Goal: Task Accomplishment & Management: Manage account settings

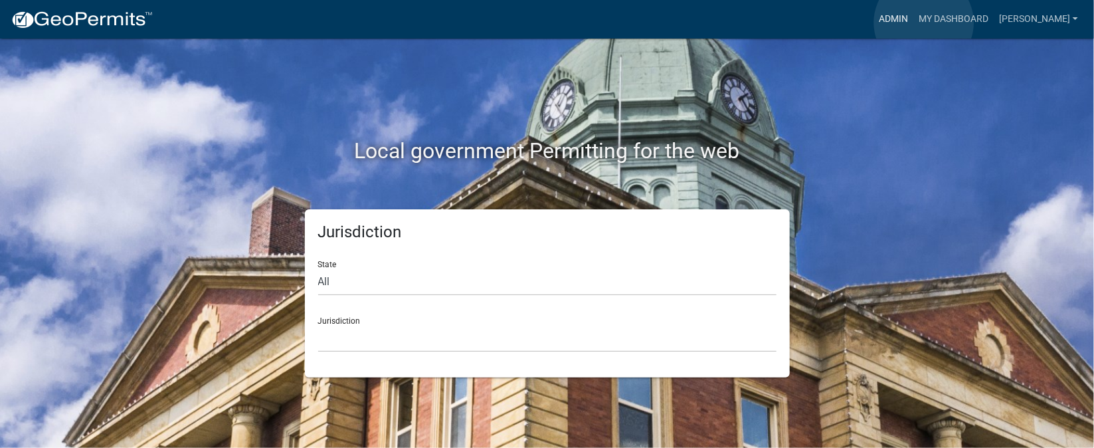
click at [914, 23] on link "Admin" at bounding box center [894, 19] width 40 height 25
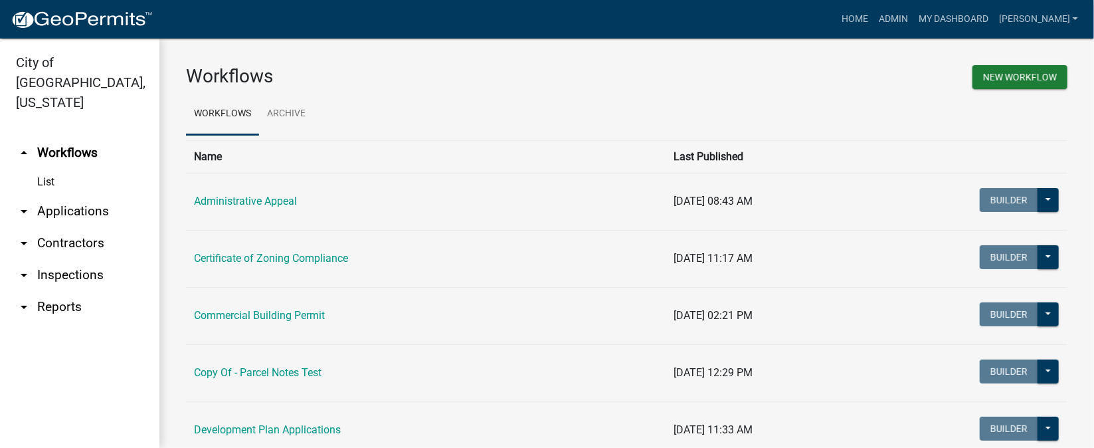
click at [72, 259] on link "arrow_drop_down Inspections" at bounding box center [79, 275] width 159 height 32
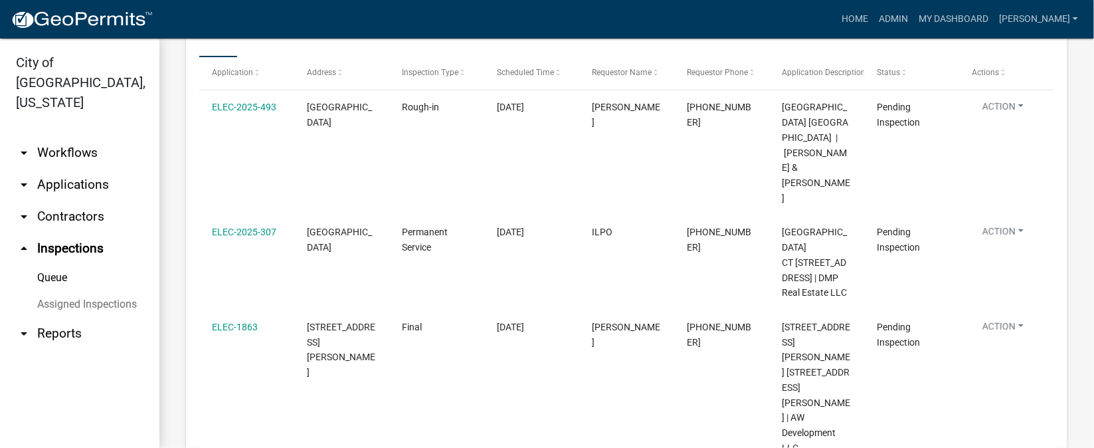
scroll to position [199, 0]
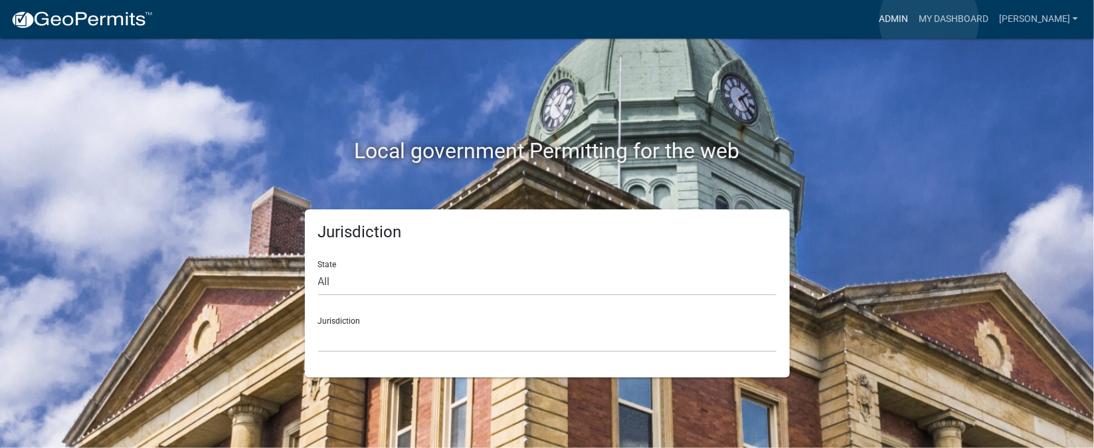
click at [914, 21] on link "Admin" at bounding box center [894, 19] width 40 height 25
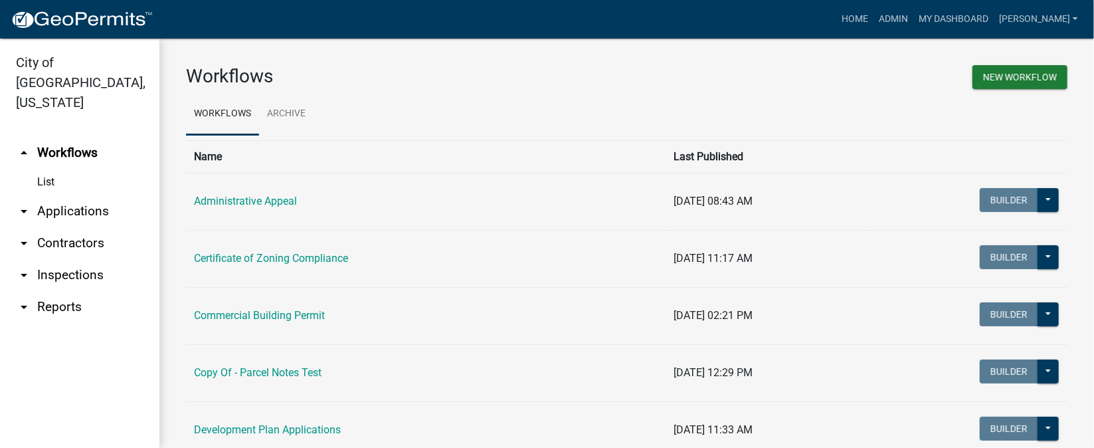
click at [92, 259] on link "arrow_drop_down Inspections" at bounding box center [79, 275] width 159 height 32
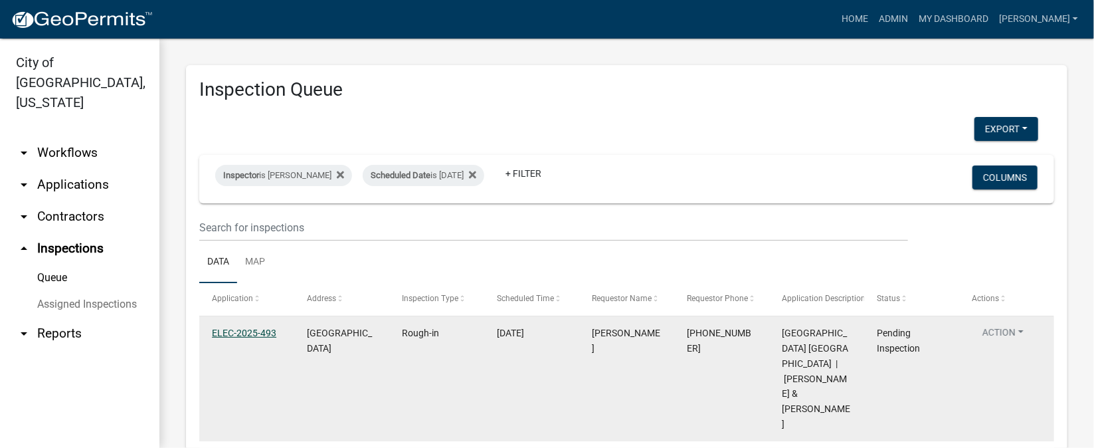
click at [244, 330] on link "ELEC-2025-493" at bounding box center [244, 333] width 64 height 11
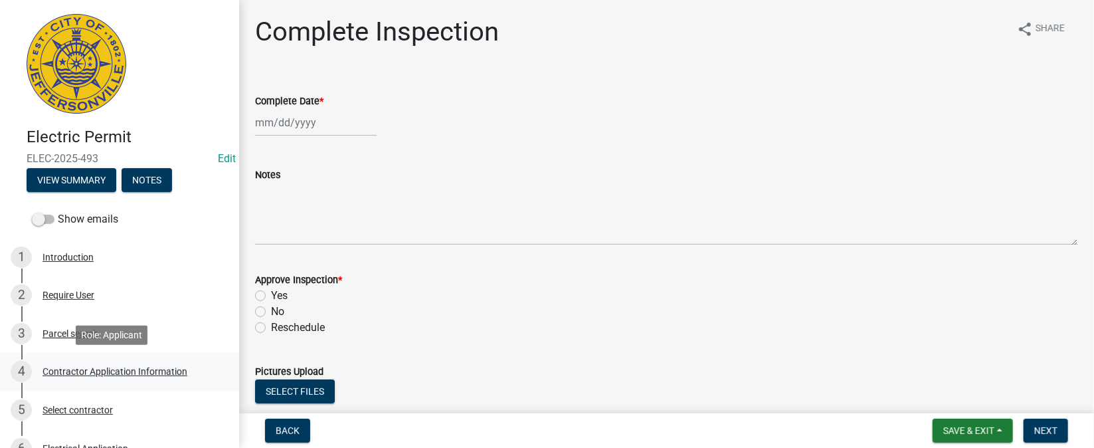
click at [171, 374] on div "Contractor Application Information" at bounding box center [115, 371] width 145 height 9
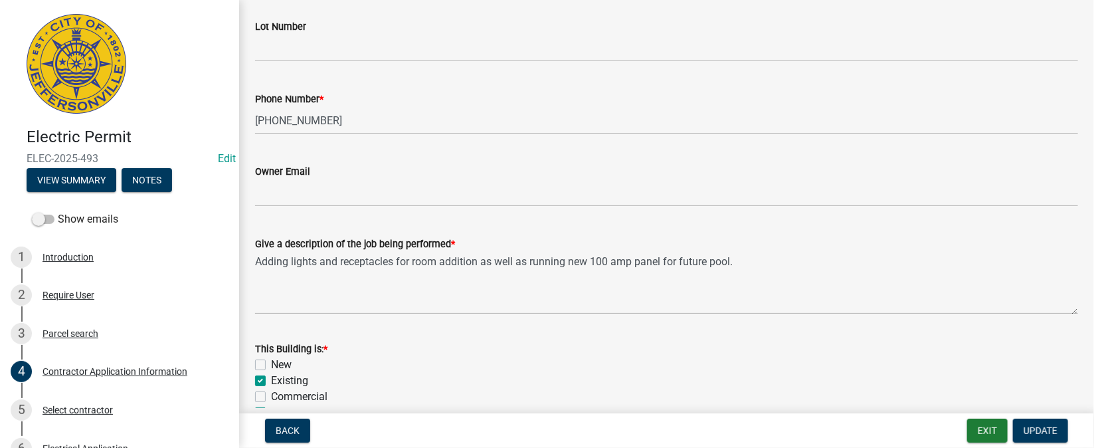
scroll to position [498, 0]
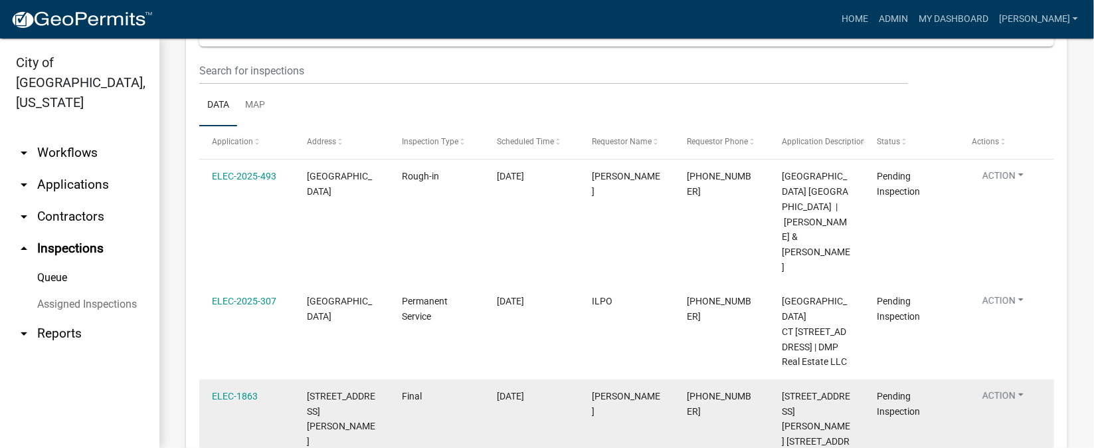
scroll to position [199, 0]
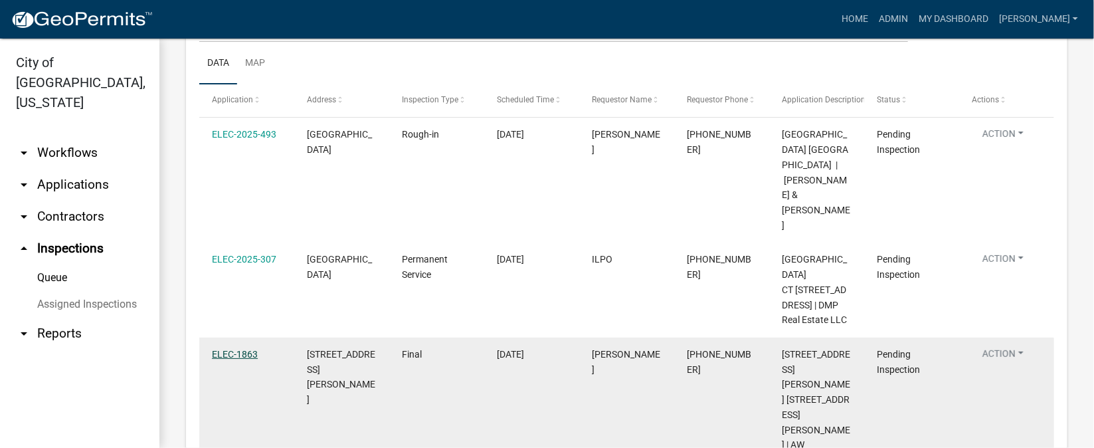
click at [243, 349] on link "ELEC-1863" at bounding box center [235, 354] width 46 height 11
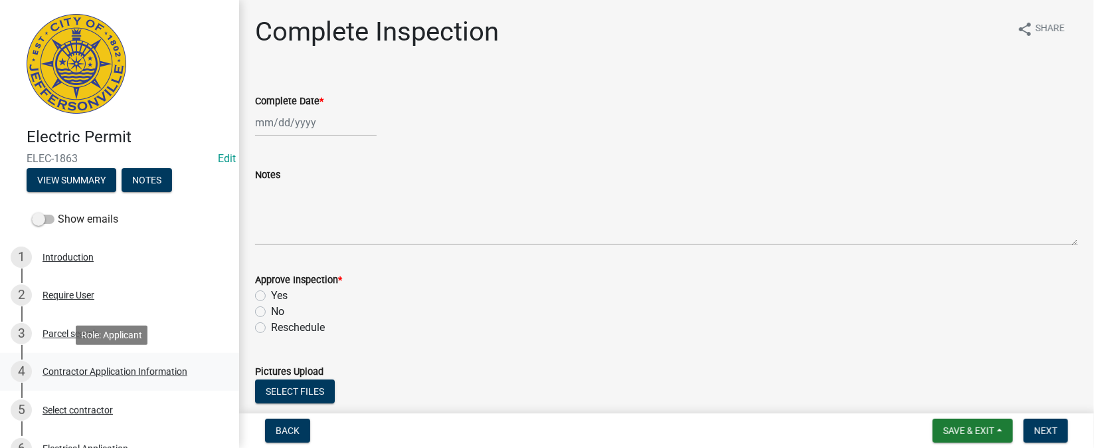
click at [113, 373] on div "Contractor Application Information" at bounding box center [115, 371] width 145 height 9
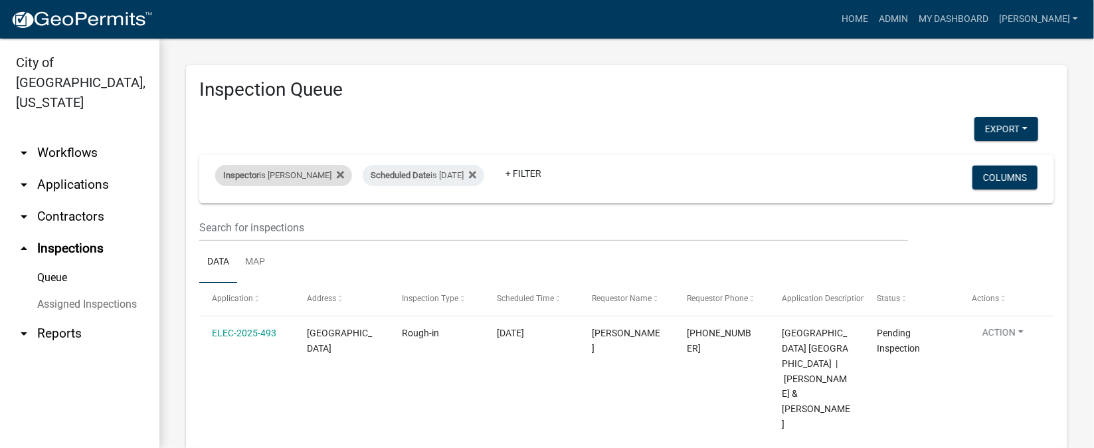
click at [301, 174] on div "Inspector is Harold Satterly" at bounding box center [283, 175] width 137 height 21
select select "36a8b8f0-2ef8-43e9-ae06-718f51af8d36"
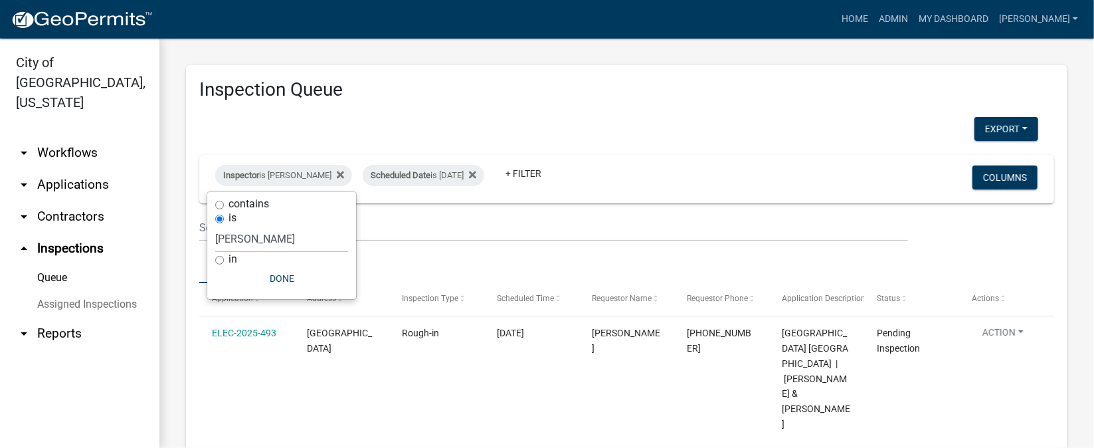
click at [623, 129] on div "Export Excel Format (.xlsx) CSV Format (.csv)" at bounding box center [618, 130] width 859 height 27
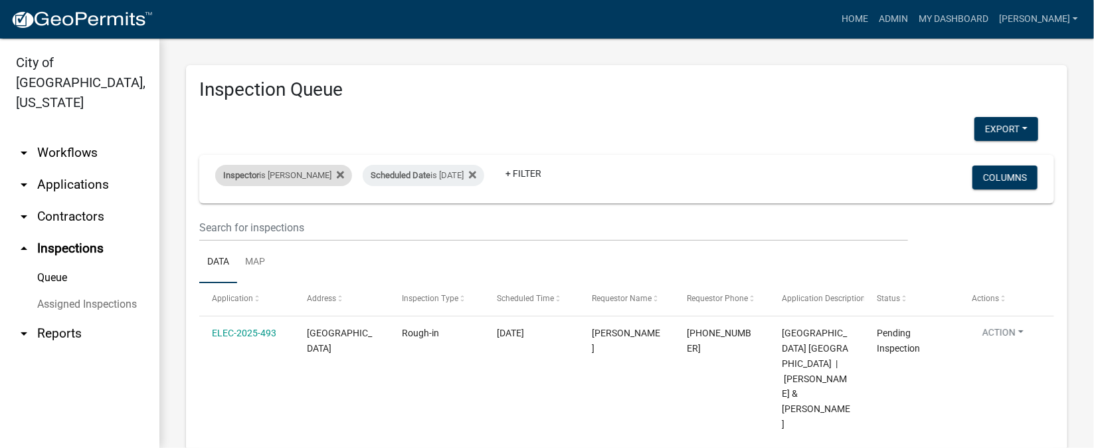
click at [308, 172] on div "Inspector is Harold Satterly" at bounding box center [283, 175] width 137 height 21
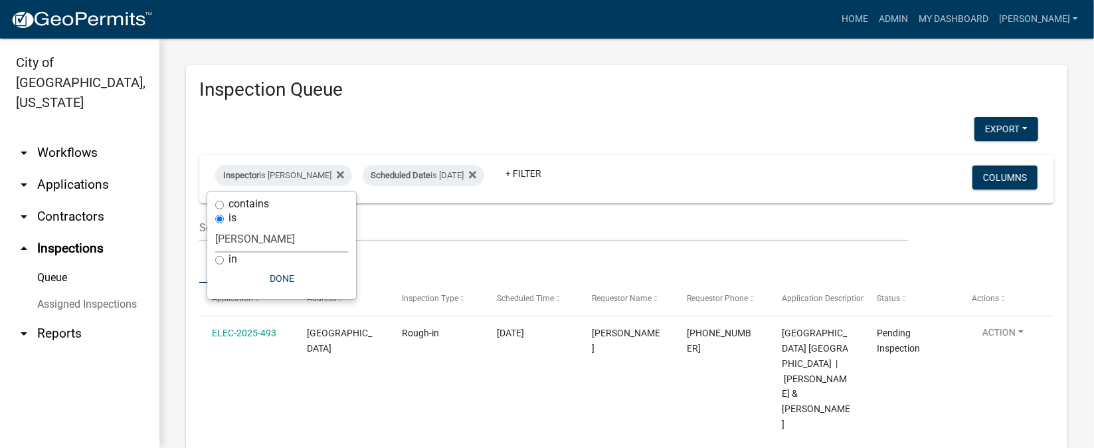
click at [241, 235] on select "Select an option None Shawn Jeremy Ramsey Mary Frey Chad Reischl Mike Kruer Har…" at bounding box center [281, 238] width 133 height 27
select select "13c97fbc-c819-4cee-844a-0db3d3c4db95"
click at [217, 225] on select "Select an option None Shawn Jeremy Ramsey Mary Frey Chad Reischl Mike Kruer Har…" at bounding box center [281, 238] width 133 height 27
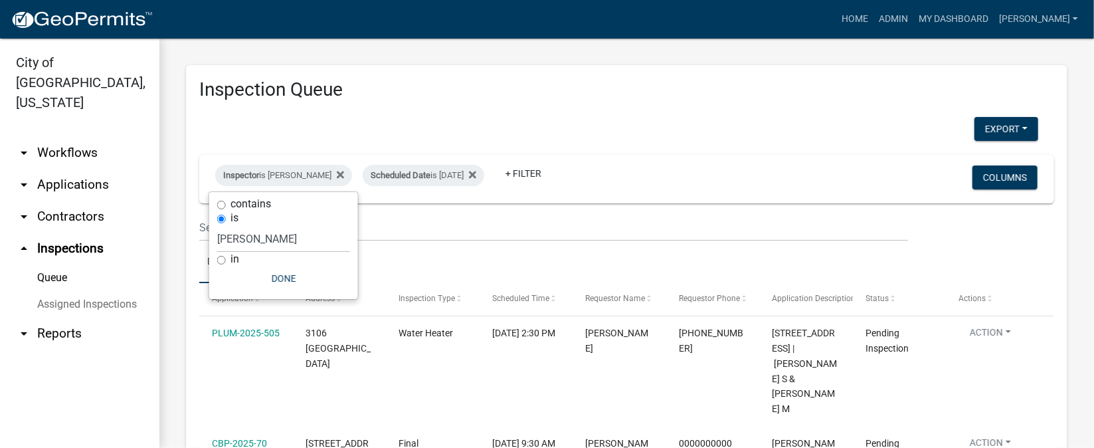
click at [712, 132] on div "Export Excel Format (.xlsx) CSV Format (.csv)" at bounding box center [618, 130] width 859 height 27
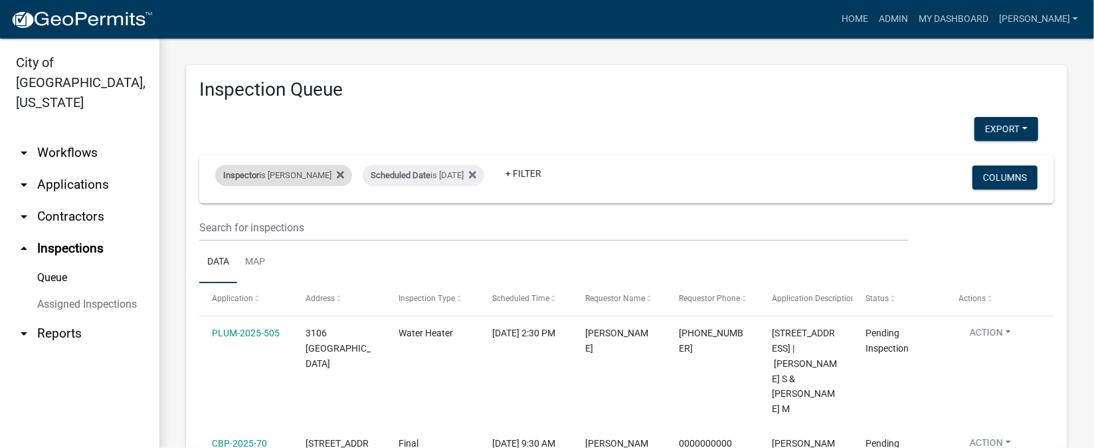
click at [310, 174] on div "Inspector is Jeremy Ramsey" at bounding box center [283, 175] width 137 height 21
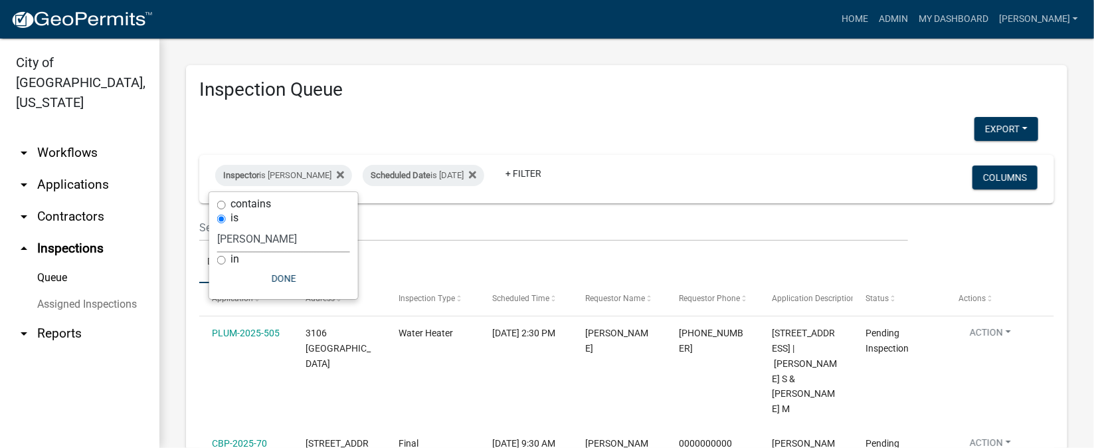
click at [262, 237] on select "Select an option None Shawn Jeremy Ramsey Mary Frey Chad Reischl Mike Kruer Har…" at bounding box center [283, 238] width 133 height 27
click at [217, 225] on select "Select an option None Shawn Jeremy Ramsey Mary Frey Chad Reischl Mike Kruer Har…" at bounding box center [283, 238] width 133 height 27
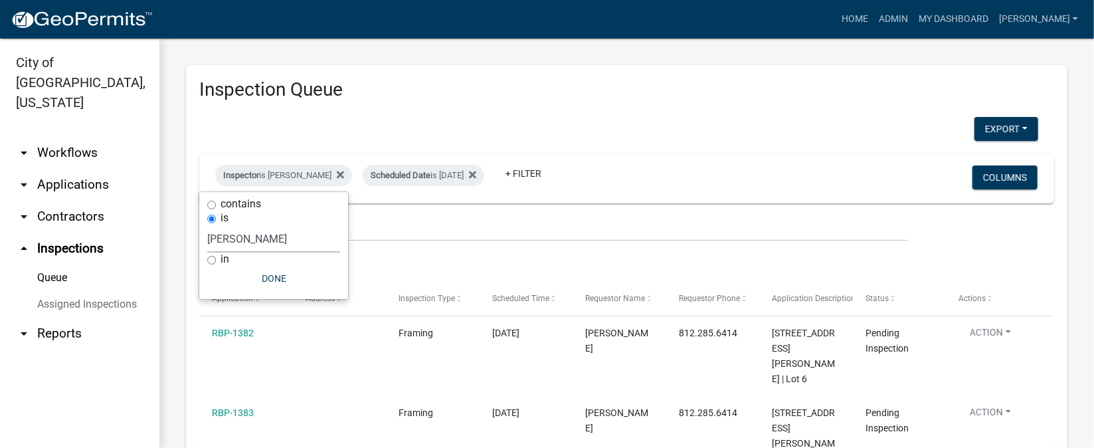
click at [241, 239] on select "Select an option None Shawn Jeremy Ramsey Mary Frey Chad Reischl Mike Kruer Har…" at bounding box center [273, 238] width 133 height 27
select select "36a8b8f0-2ef8-43e9-ae06-718f51af8d36"
click at [215, 225] on select "Select an option None Shawn Jeremy Ramsey Mary Frey Chad Reischl Mike Kruer Har…" at bounding box center [273, 238] width 133 height 27
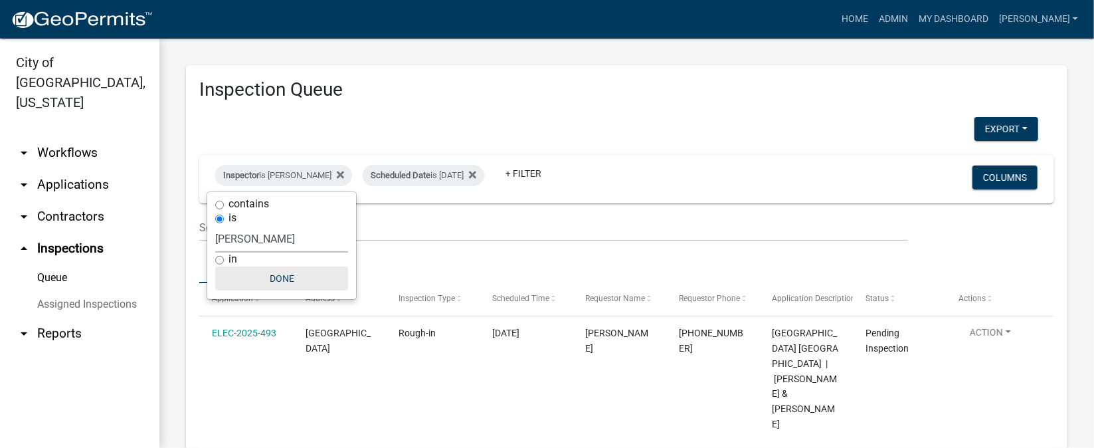
click at [269, 273] on button "Done" at bounding box center [281, 278] width 133 height 24
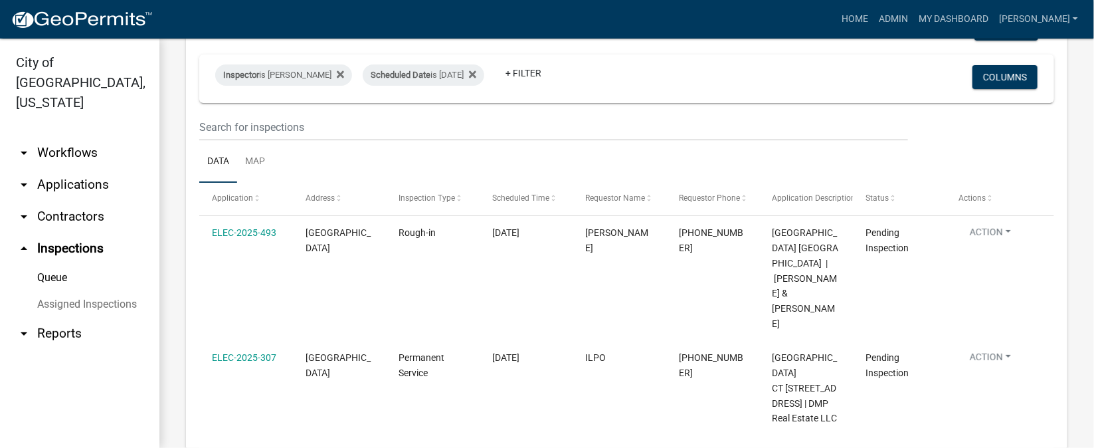
scroll to position [99, 0]
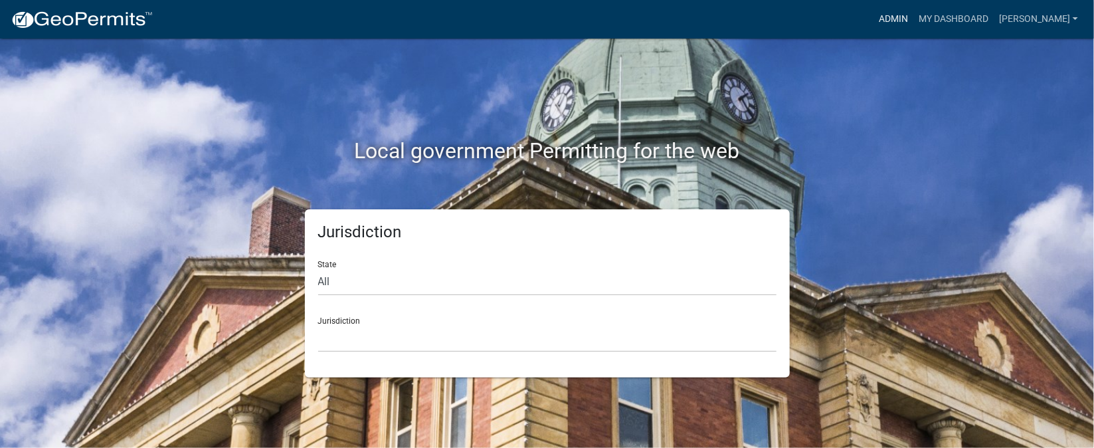
click at [914, 19] on link "Admin" at bounding box center [894, 19] width 40 height 25
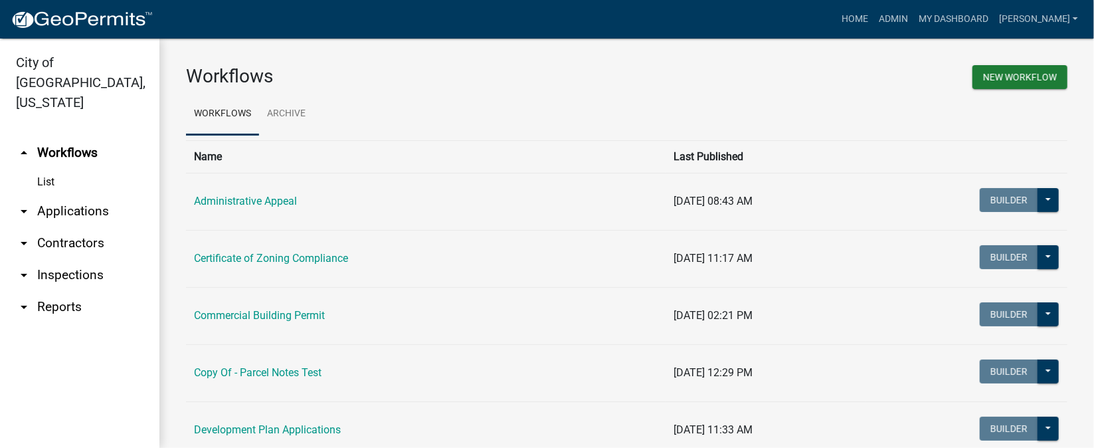
click at [62, 260] on link "arrow_drop_down Inspections" at bounding box center [79, 275] width 159 height 32
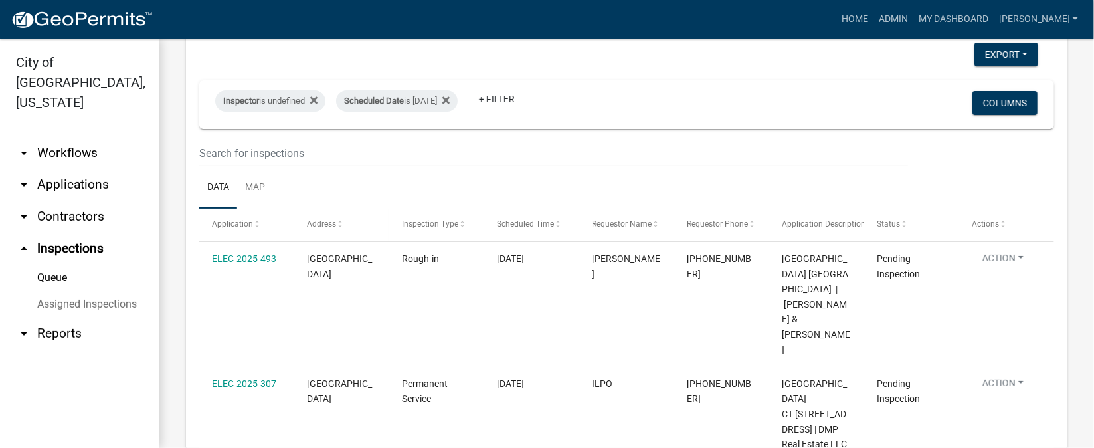
scroll to position [99, 0]
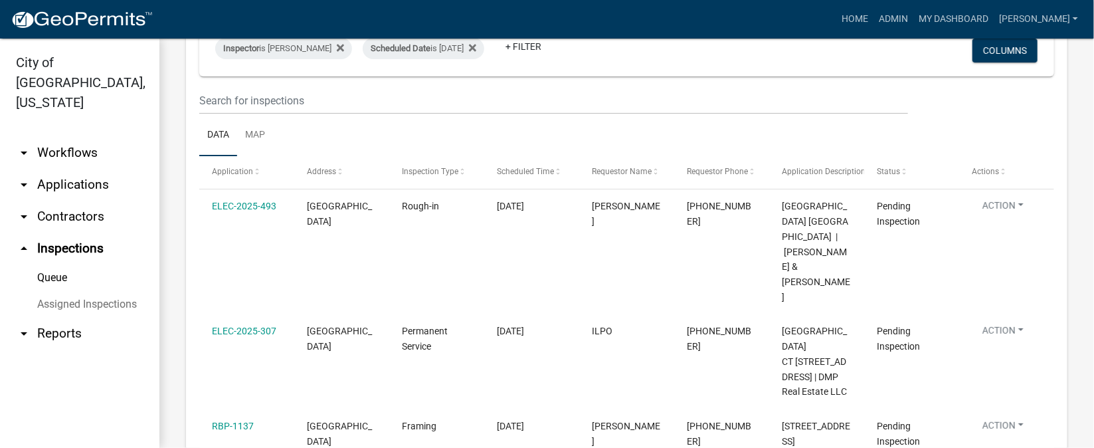
scroll to position [99, 0]
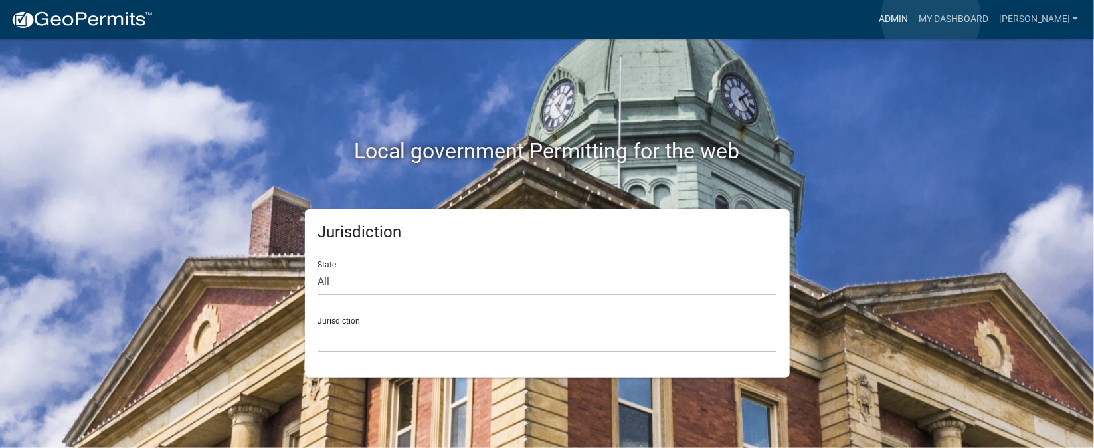
click at [914, 18] on link "Admin" at bounding box center [894, 19] width 40 height 25
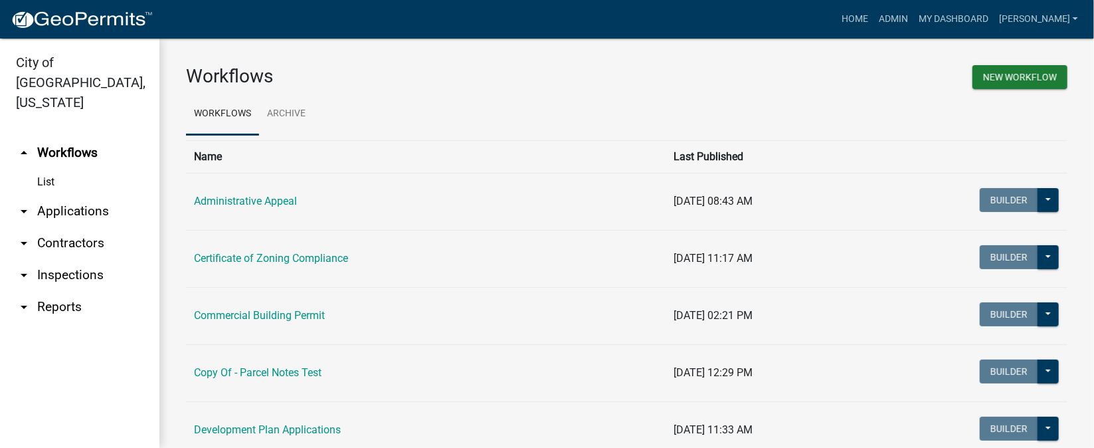
click at [70, 259] on link "arrow_drop_down Inspections" at bounding box center [79, 275] width 159 height 32
